Goal: Feedback & Contribution: Leave review/rating

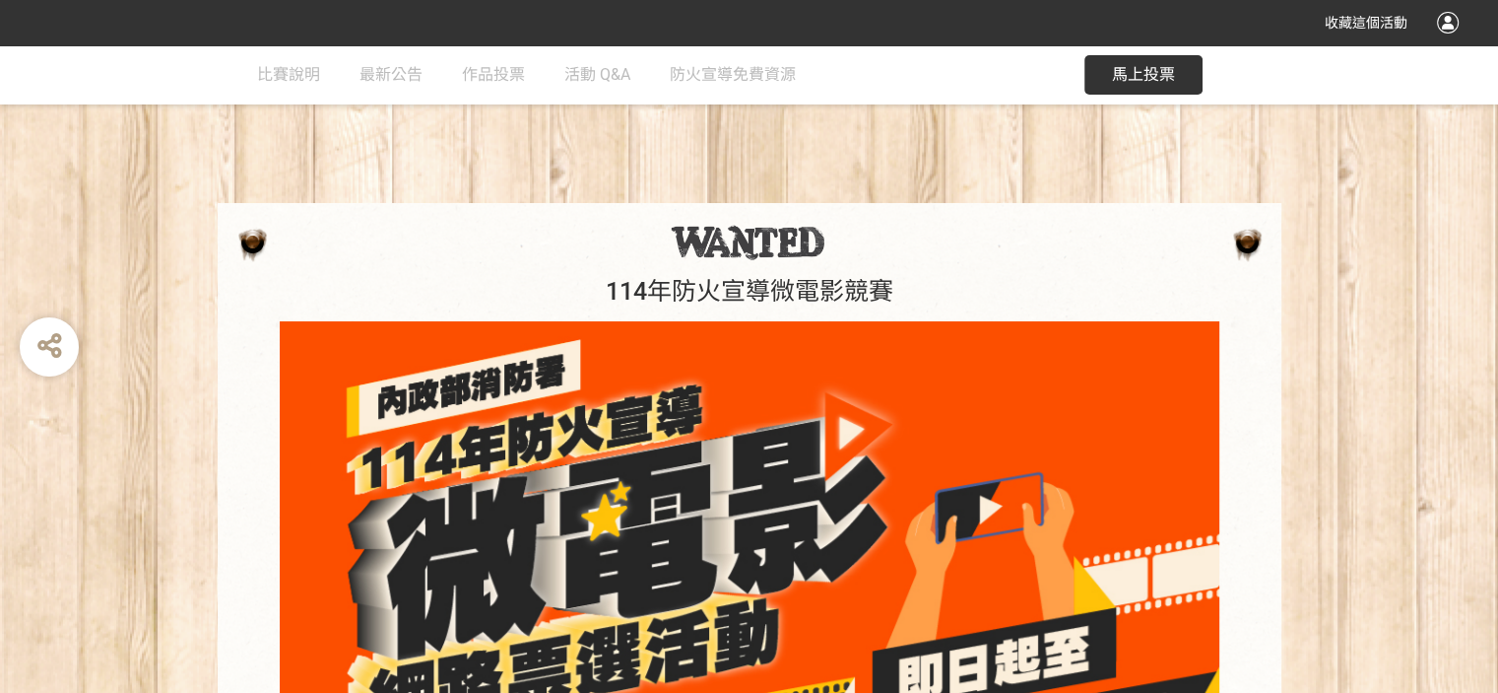
click at [1126, 74] on span "馬上投票" at bounding box center [1143, 74] width 63 height 19
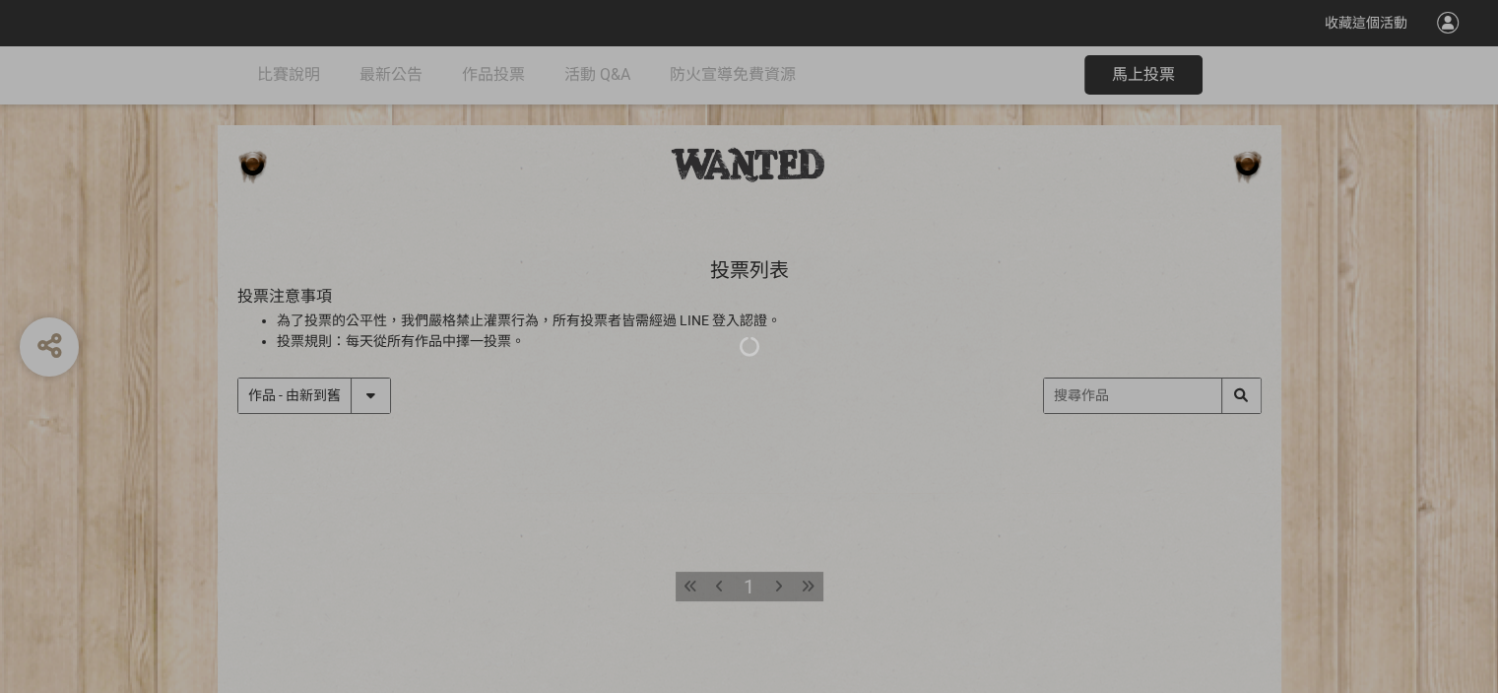
scroll to position [169, 0]
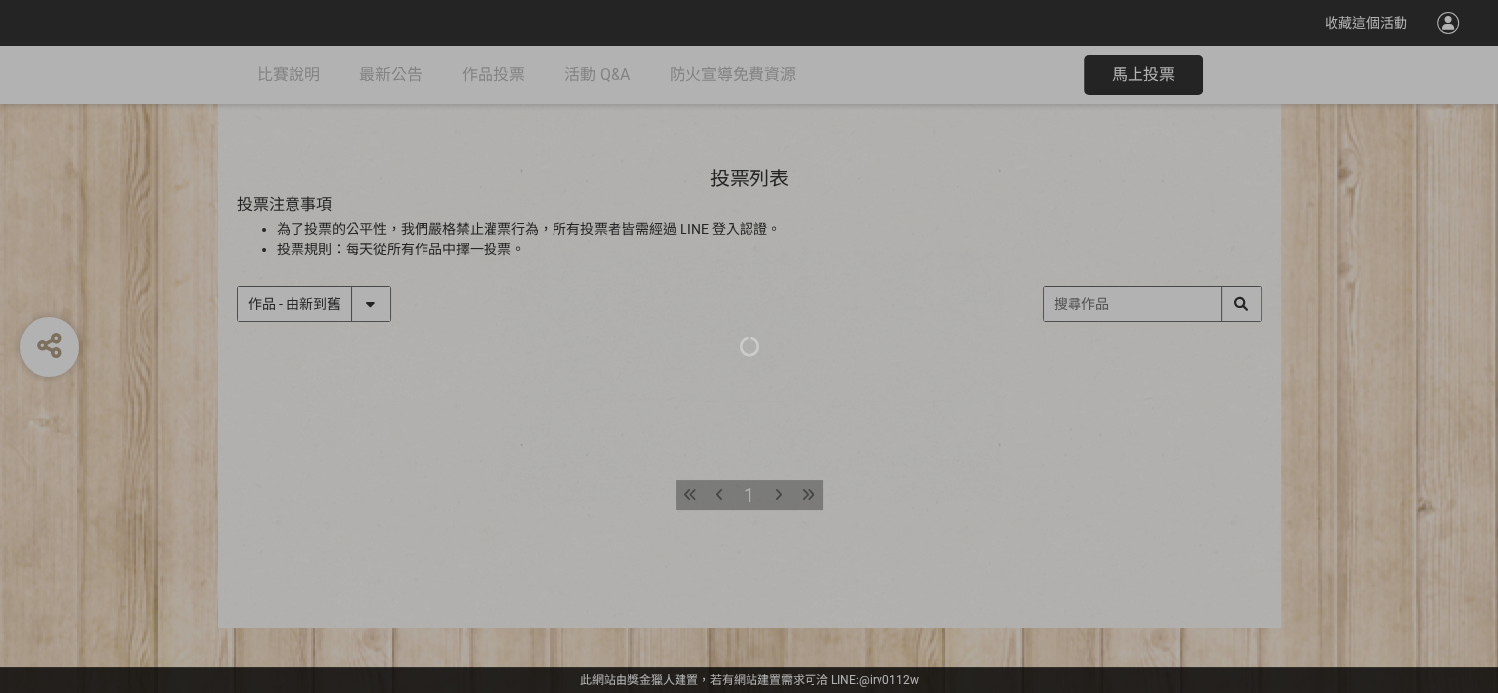
click at [779, 490] on div at bounding box center [749, 346] width 1498 height 693
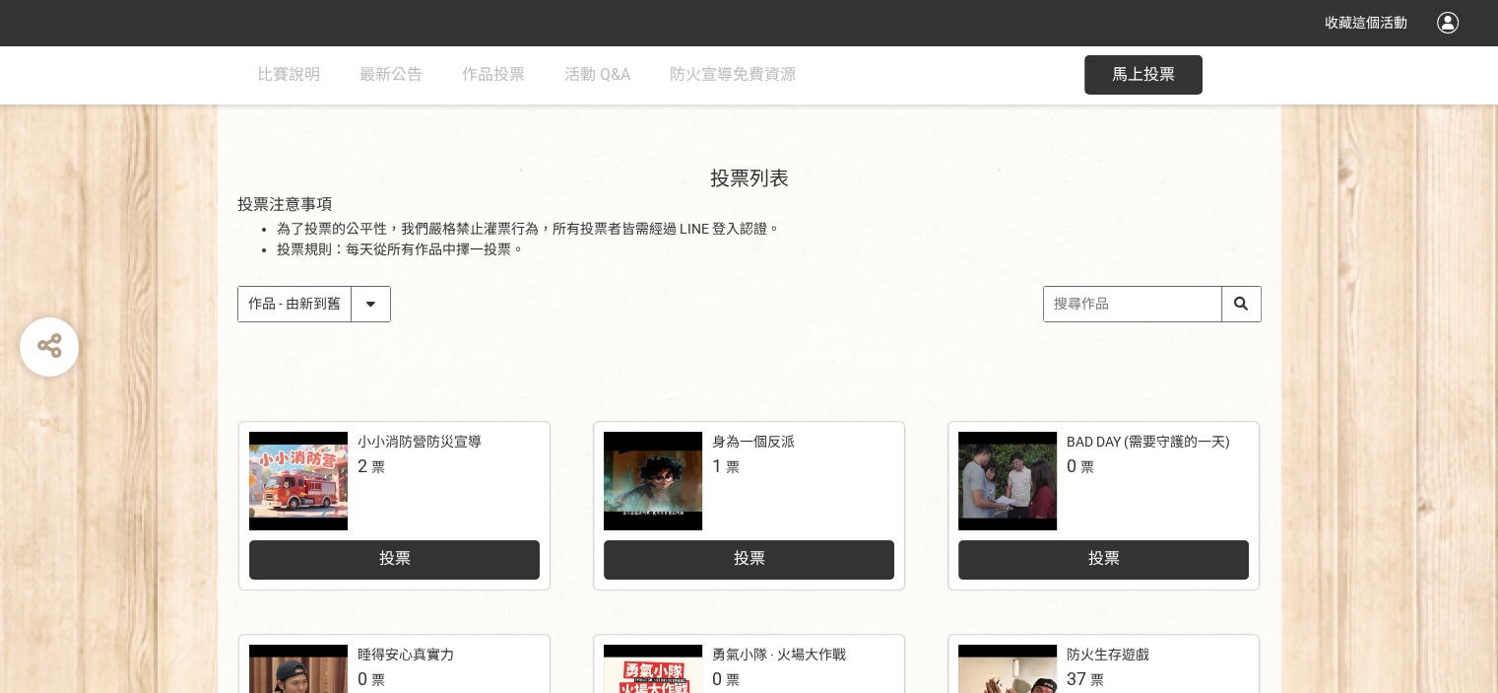
scroll to position [1021, 0]
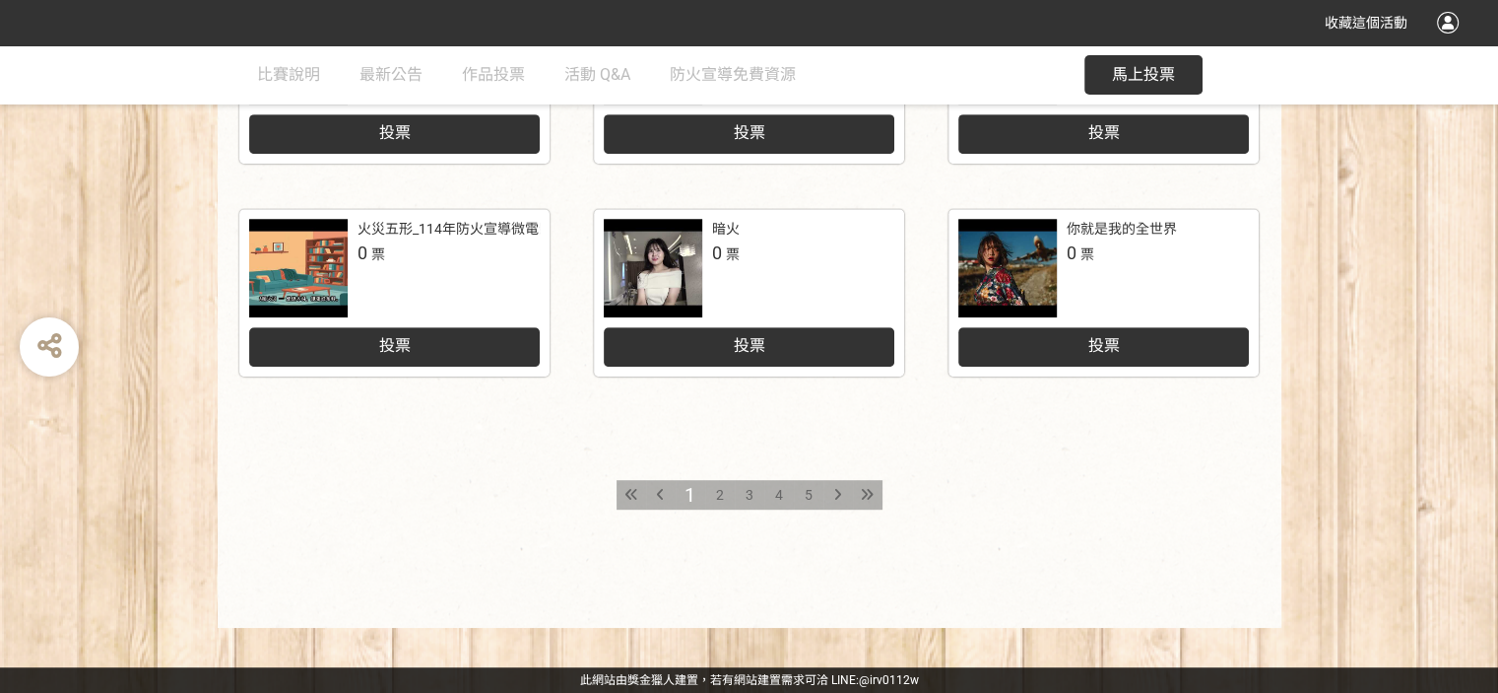
click at [806, 492] on span "5" at bounding box center [809, 495] width 8 height 16
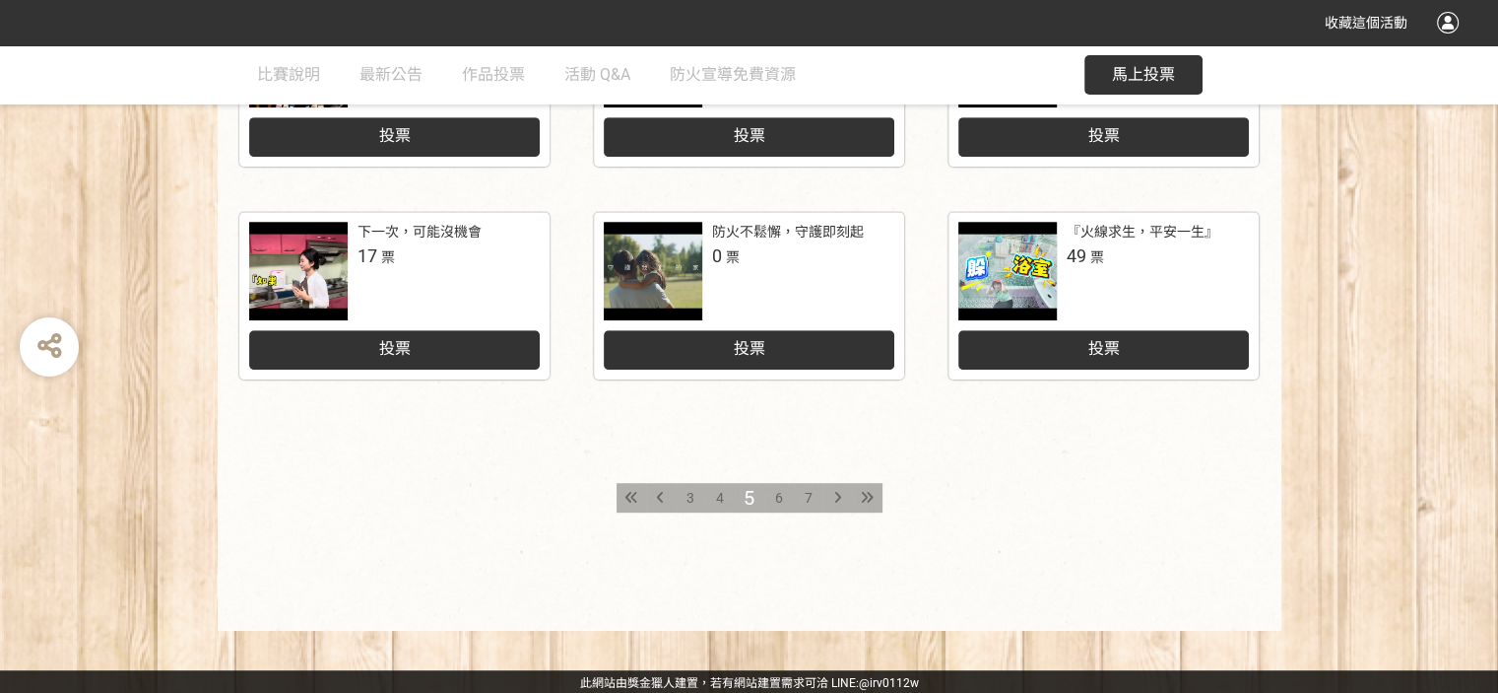
scroll to position [1021, 0]
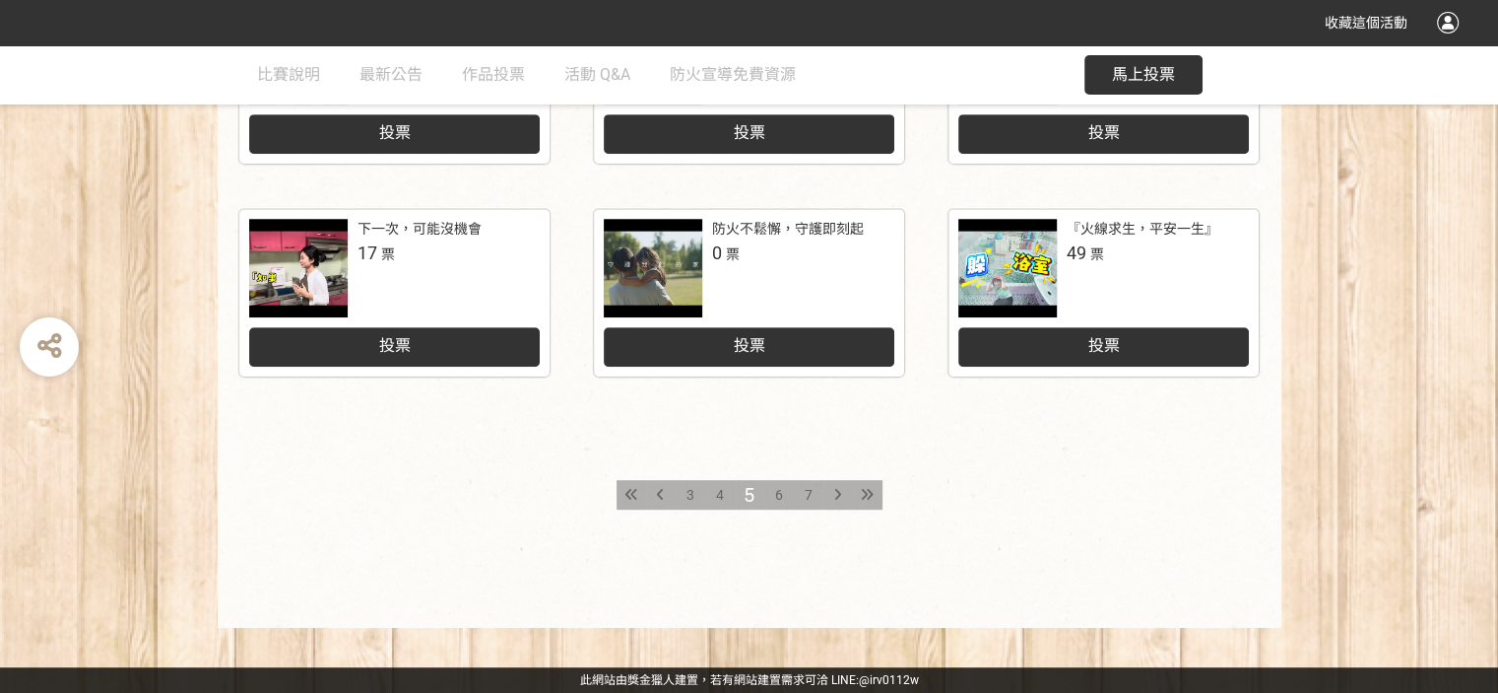
click at [1119, 343] on span "投票" at bounding box center [1104, 345] width 32 height 19
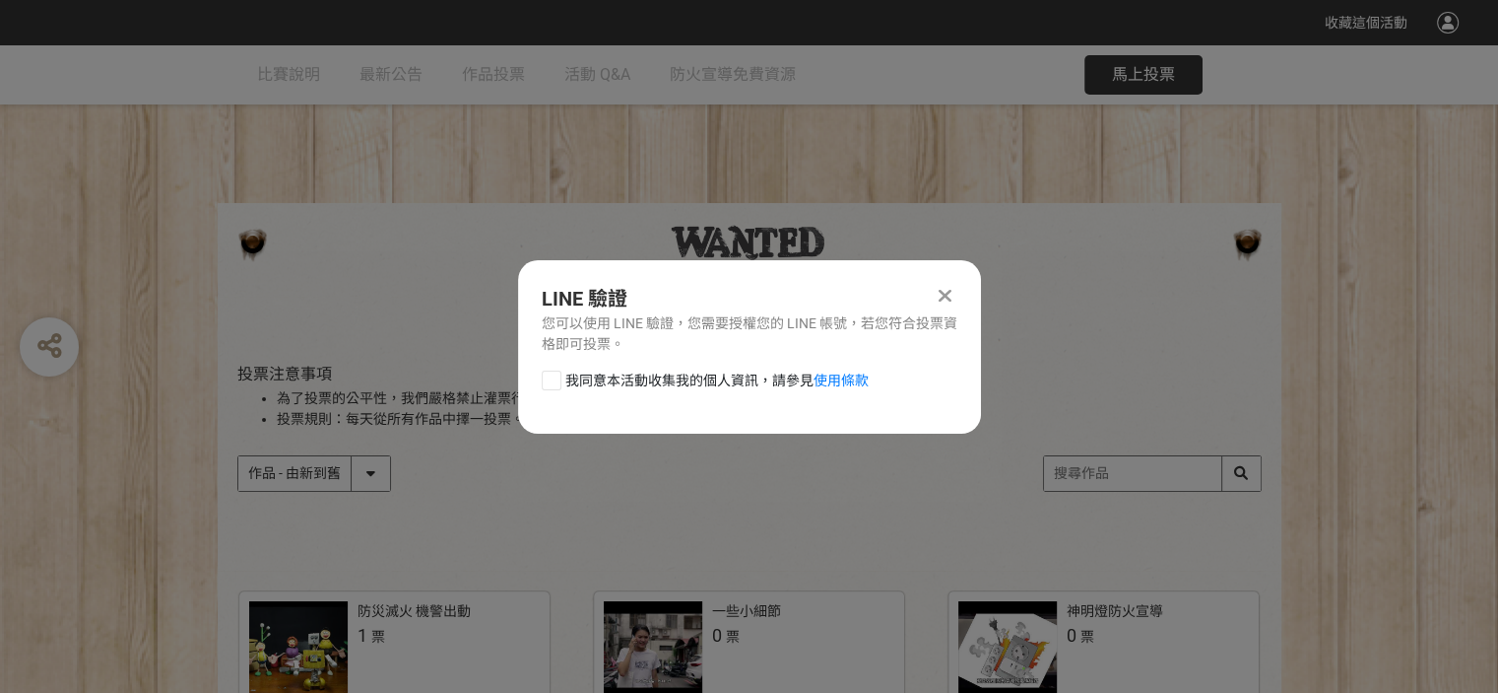
scroll to position [0, 0]
click at [556, 381] on div at bounding box center [552, 380] width 20 height 20
checkbox input "true"
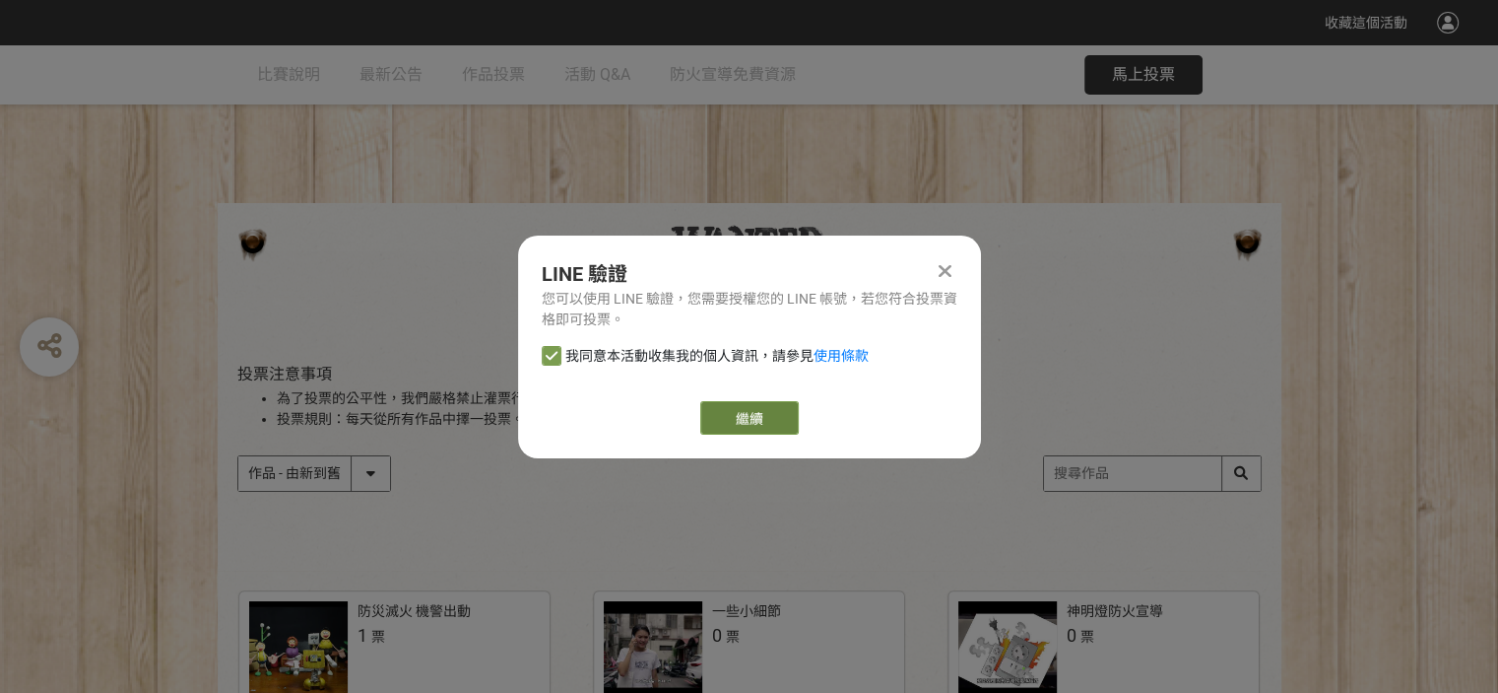
click at [729, 413] on link "繼續" at bounding box center [749, 417] width 99 height 33
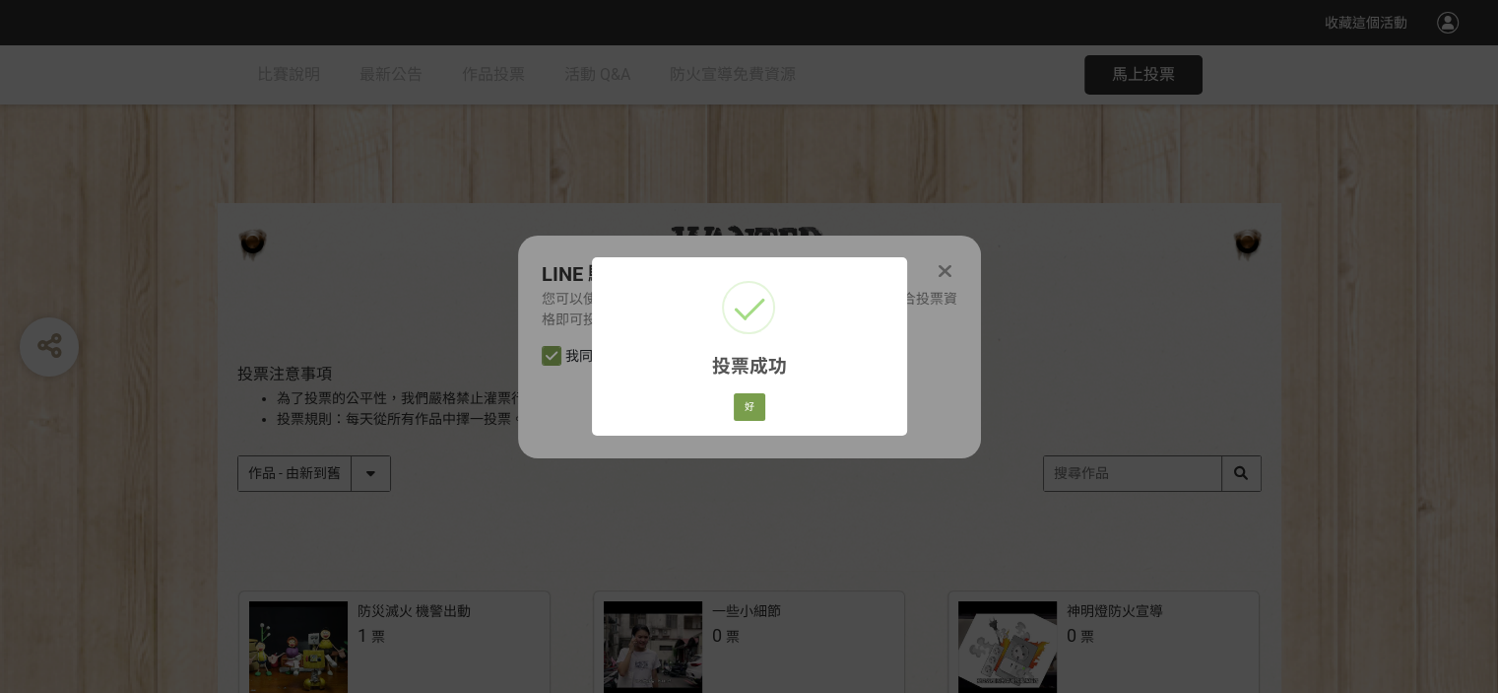
click at [938, 267] on div "投票成功 × 好 Cancel" at bounding box center [749, 346] width 1498 height 693
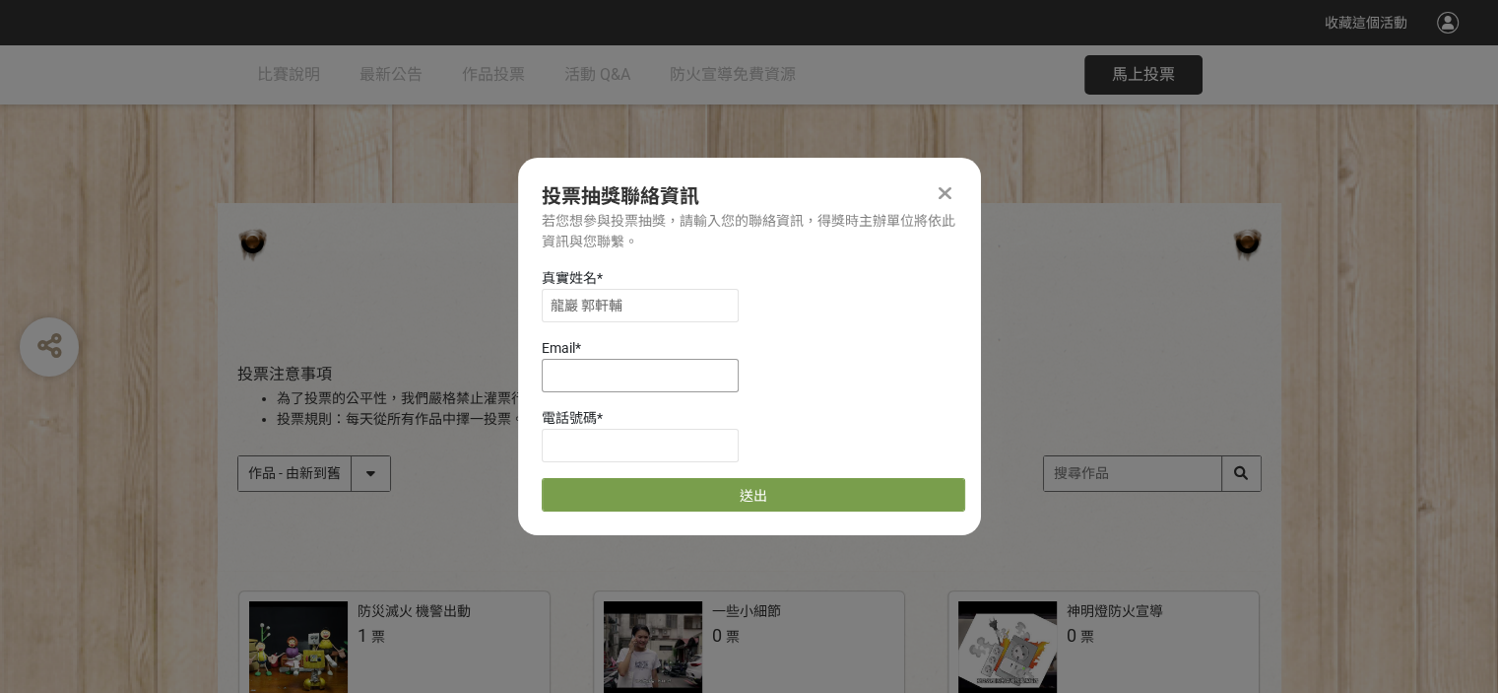
click at [583, 373] on input at bounding box center [640, 375] width 197 height 33
type input "ㄆ"
type input "Q"
type input "/"
type input "ㄆ"
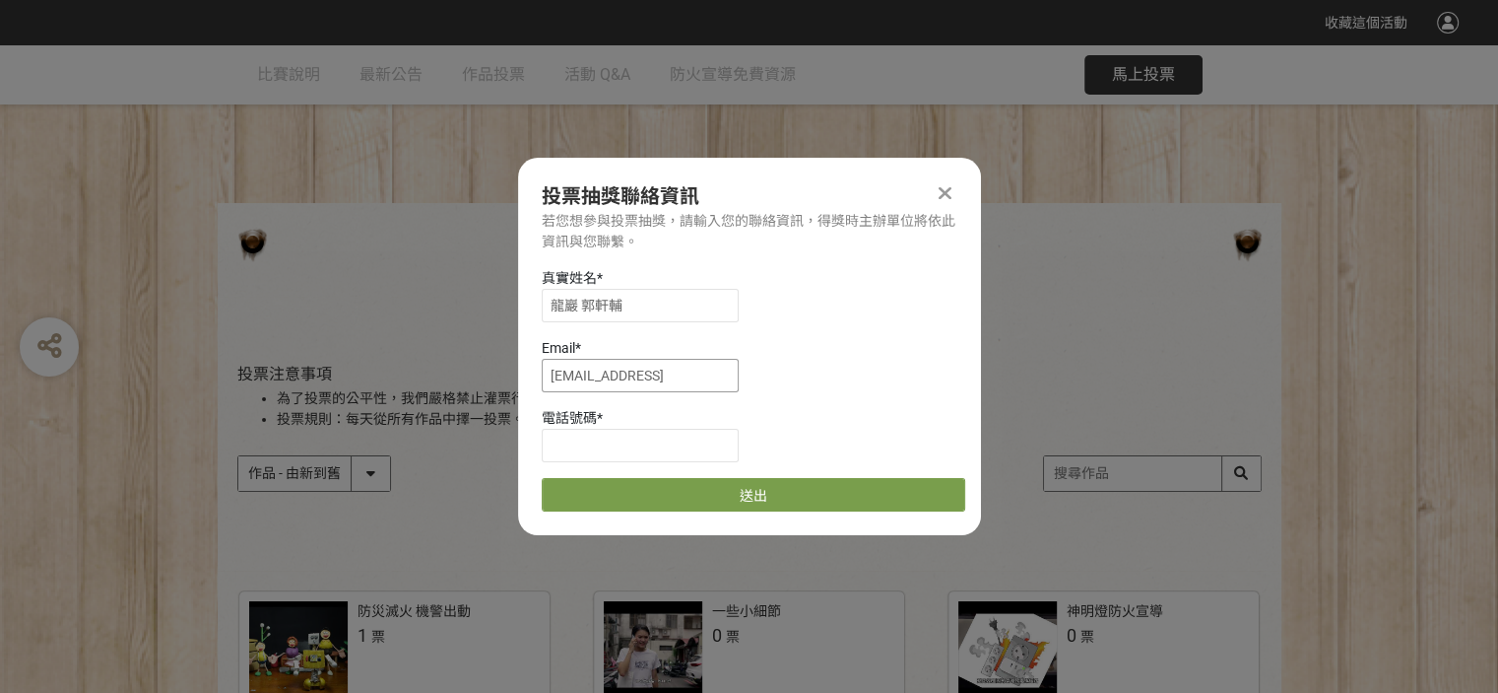
paste input "．"
type input "[EMAIL_ADDRESS]．COM．TW"
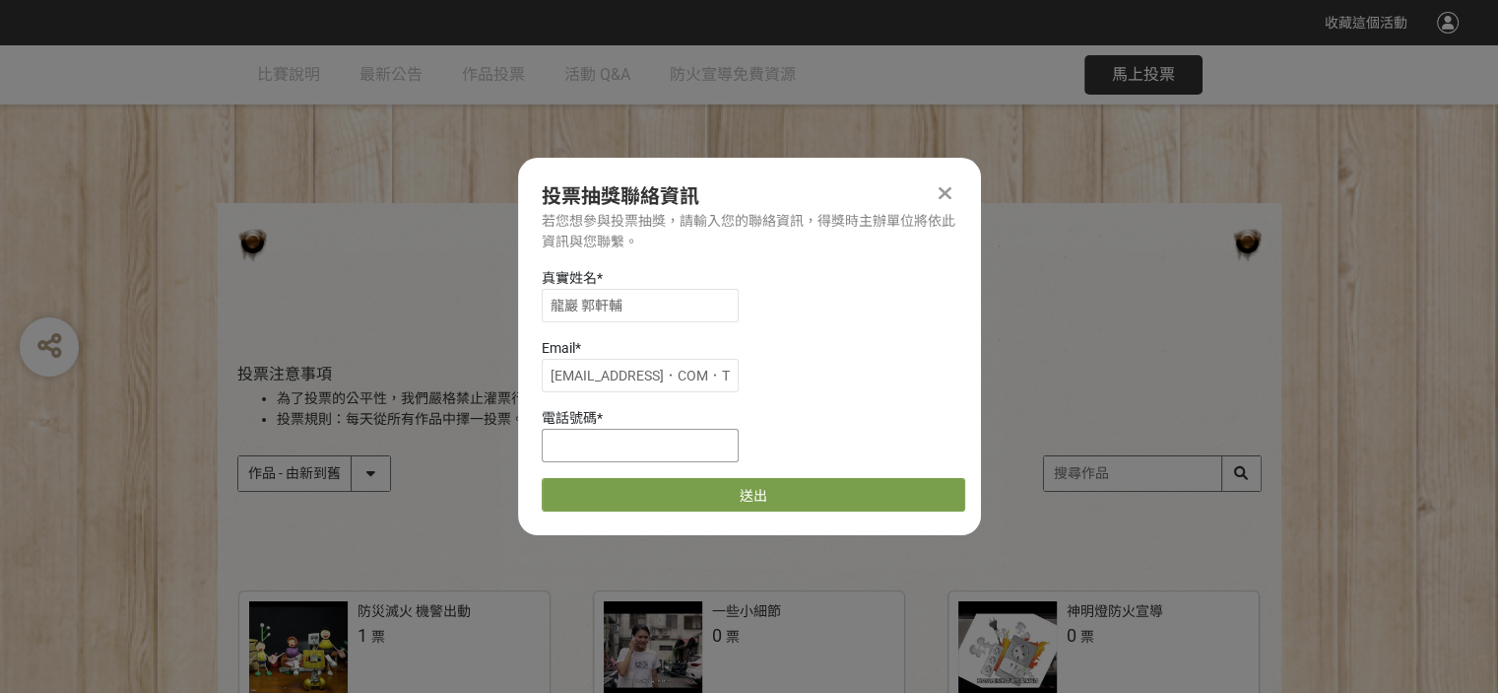
click at [599, 447] on input at bounding box center [640, 445] width 197 height 33
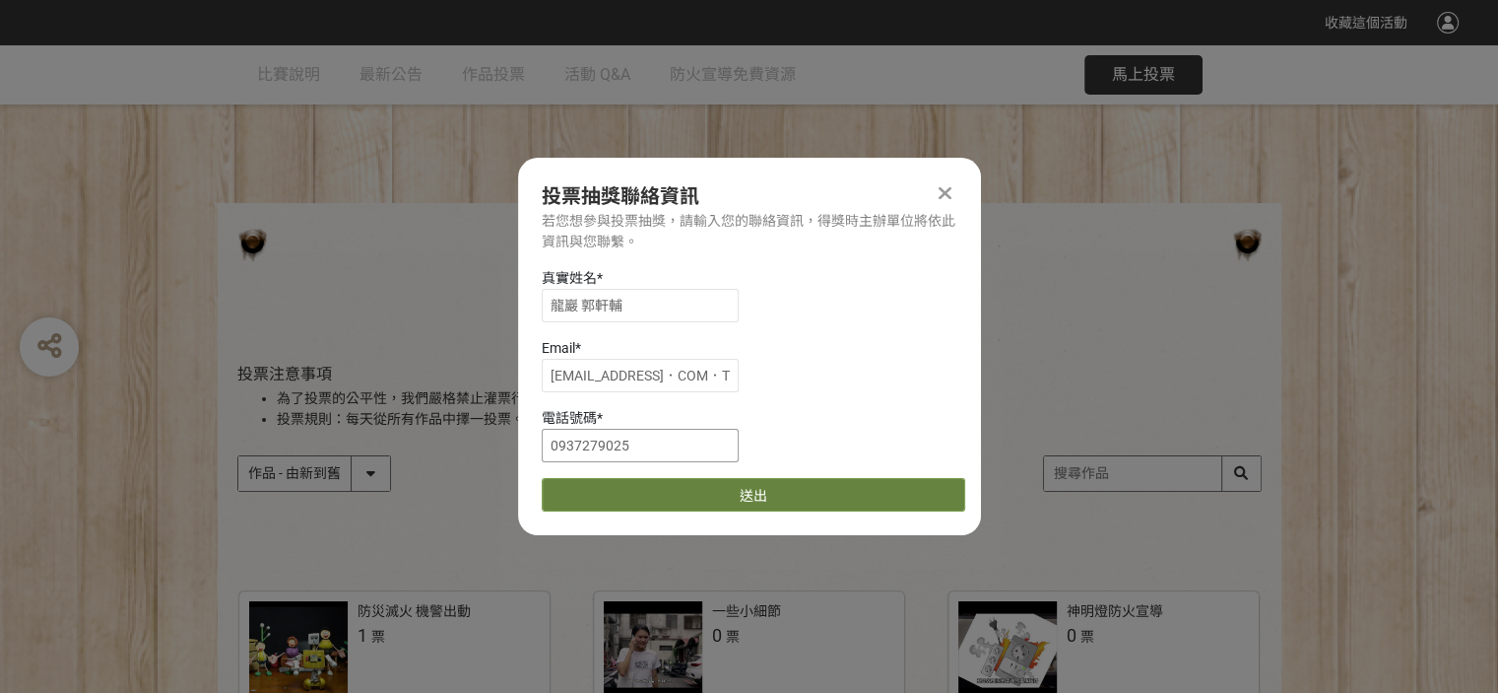
type input "0937279025"
click at [750, 485] on button "送出" at bounding box center [754, 494] width 424 height 33
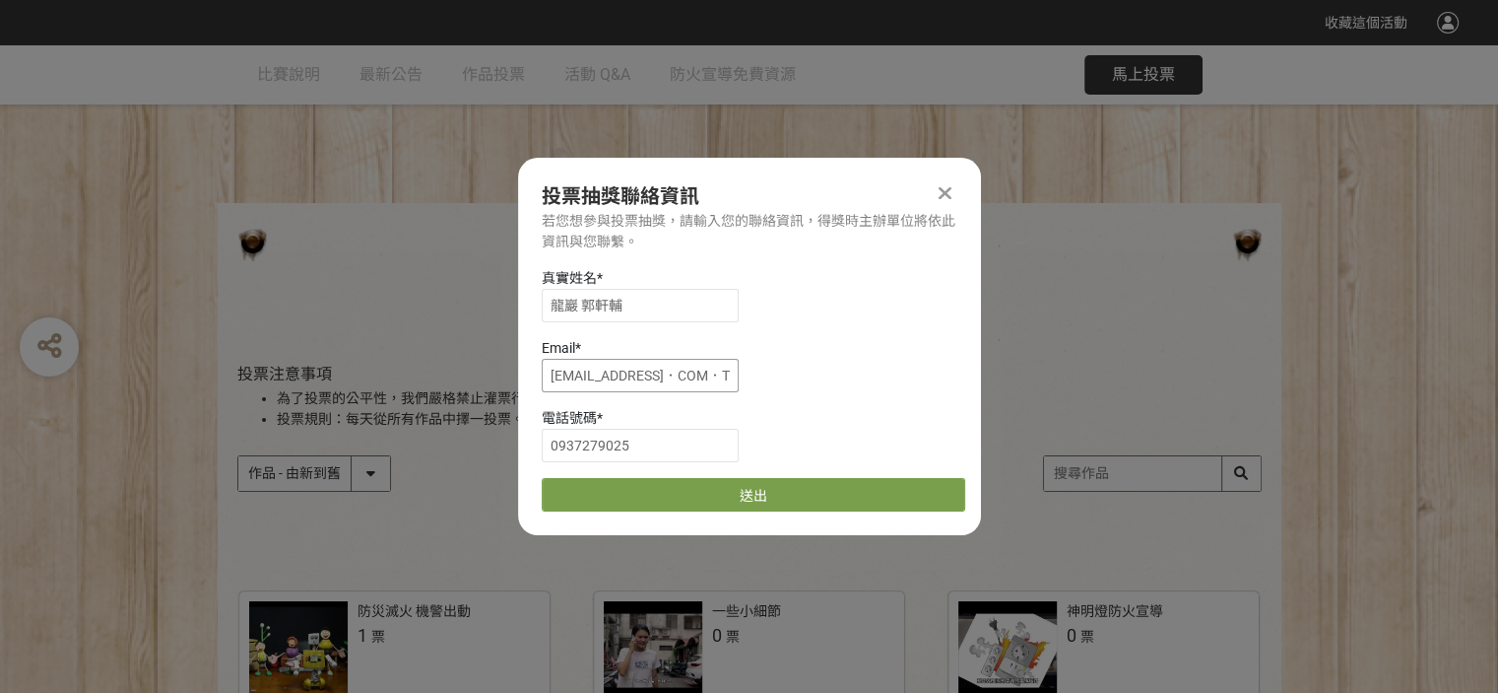
click at [731, 373] on input "[EMAIL_ADDRESS]．COM．TW" at bounding box center [640, 375] width 197 height 33
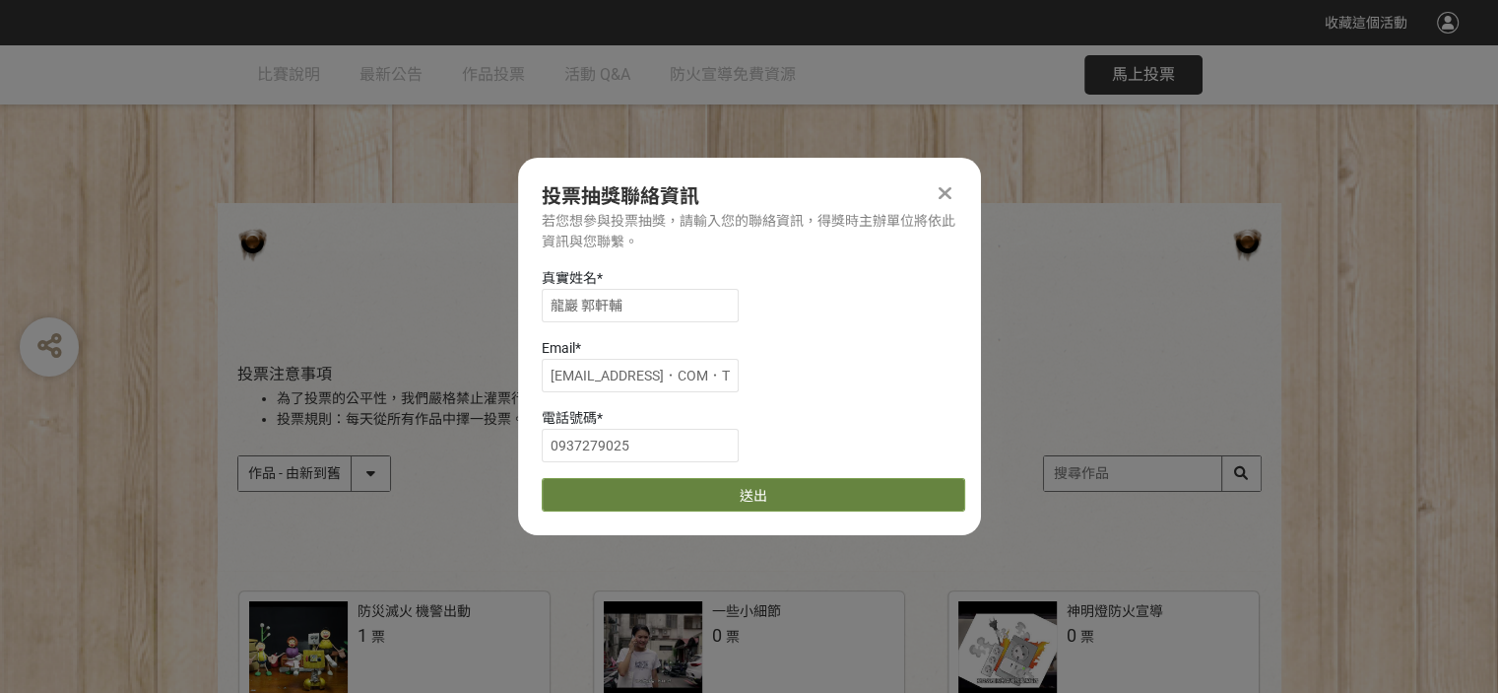
click at [744, 498] on button "送出" at bounding box center [754, 494] width 424 height 33
click at [743, 498] on button "送出" at bounding box center [754, 494] width 424 height 33
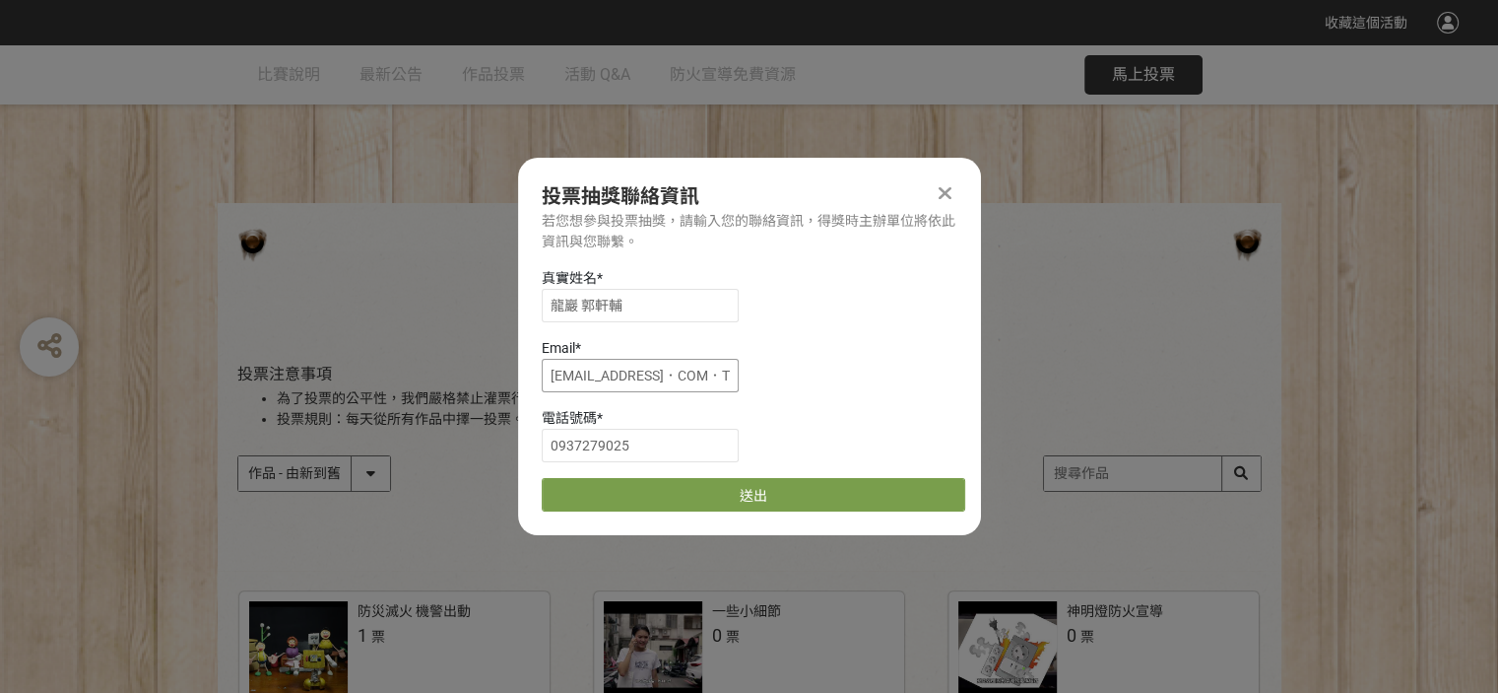
click at [709, 373] on input "[EMAIL_ADDRESS]．COM．TW" at bounding box center [640, 375] width 197 height 33
click at [671, 381] on input "[EMAIL_ADDRESS]．[DOMAIN_NAME]" at bounding box center [640, 375] width 197 height 33
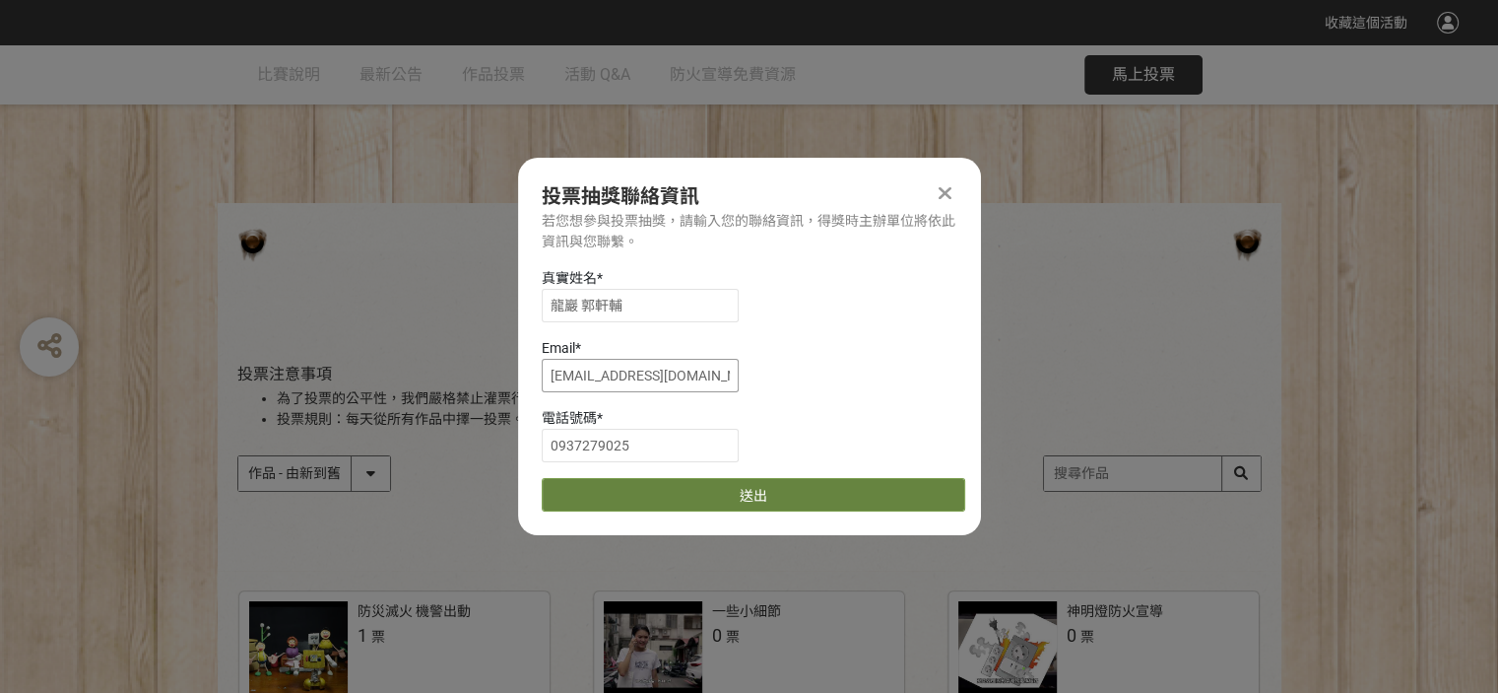
type input "[EMAIL_ADDRESS][DOMAIN_NAME]"
click at [761, 496] on button "送出" at bounding box center [754, 494] width 424 height 33
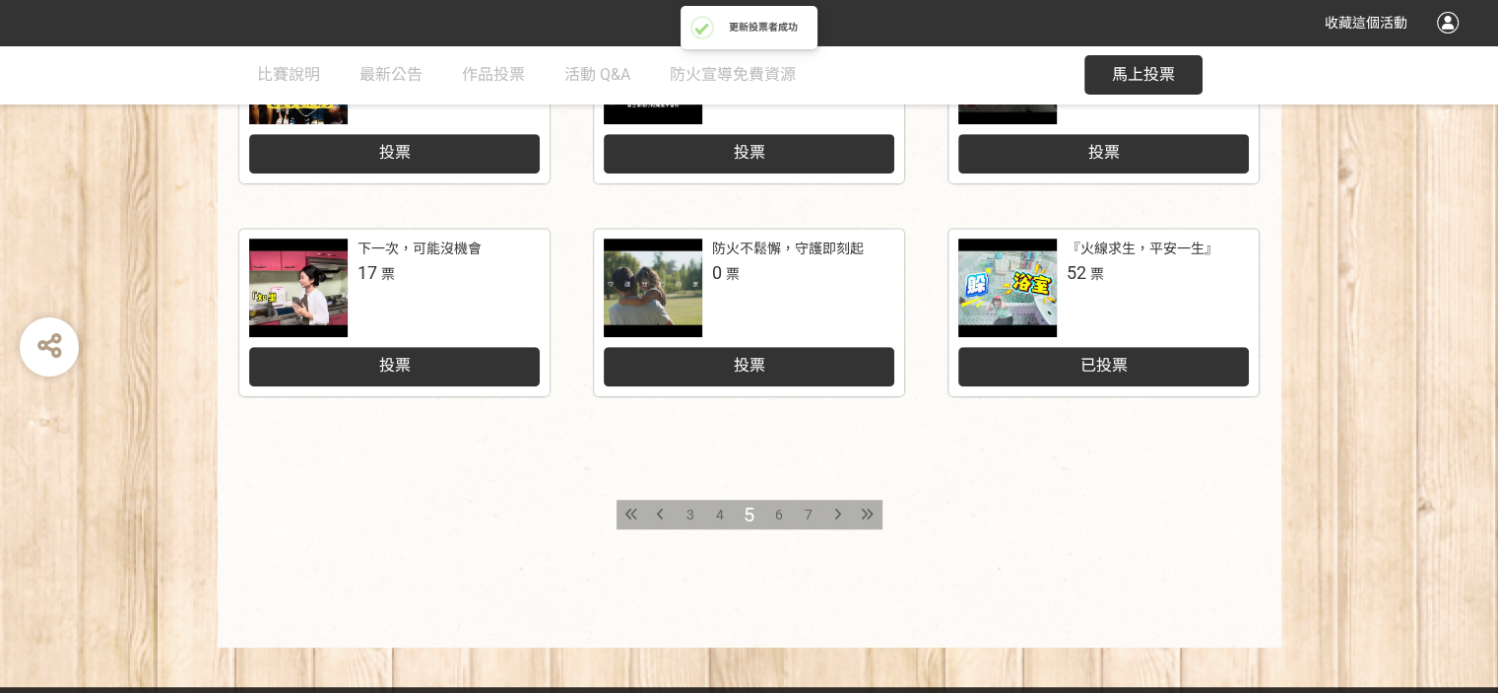
scroll to position [1021, 0]
